Goal: Find specific page/section: Find specific page/section

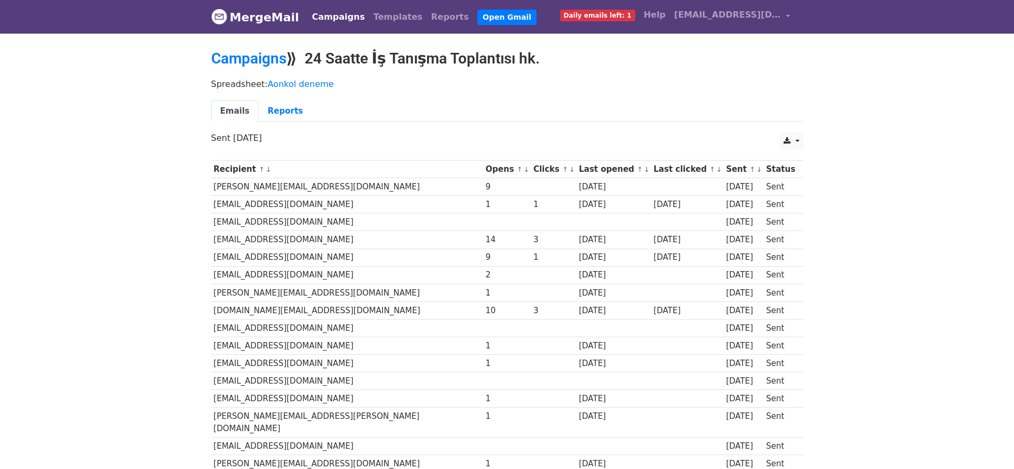
click at [263, 71] on div "Campaigns ⟫ 24 Saatte İş Tanışma Toplantısı hk." at bounding box center [507, 61] width 608 height 23
click at [264, 65] on link "Campaigns" at bounding box center [248, 59] width 75 height 18
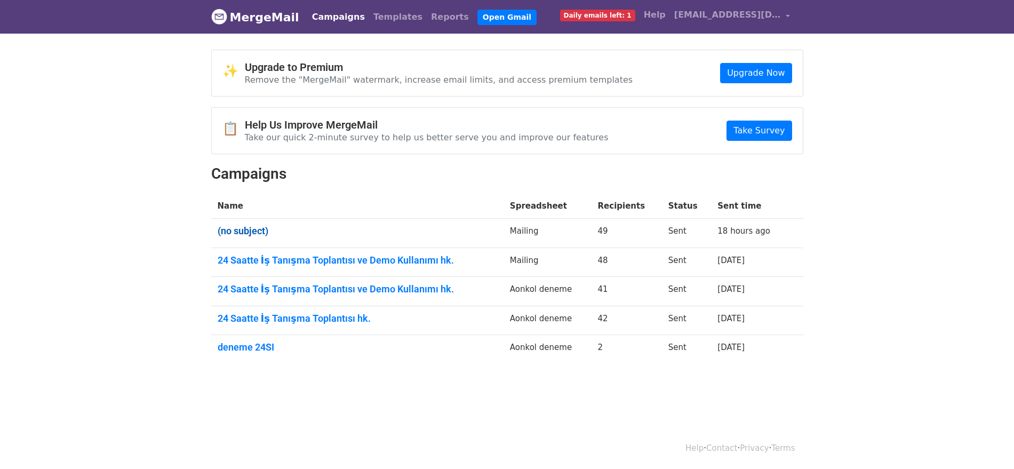
click at [264, 232] on link "(no subject)" at bounding box center [358, 231] width 280 height 12
